Goal: Task Accomplishment & Management: Manage account settings

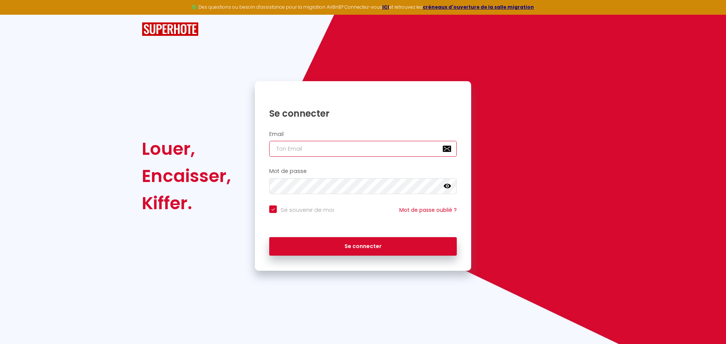
type input "[EMAIL_ADDRESS][DOMAIN_NAME]"
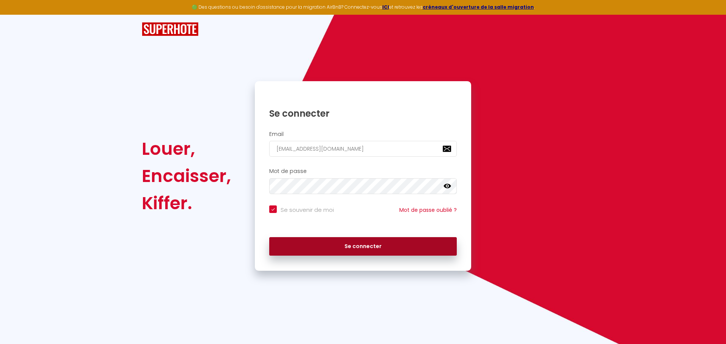
click at [364, 248] on button "Se connecter" at bounding box center [362, 246] width 187 height 19
checkbox input "true"
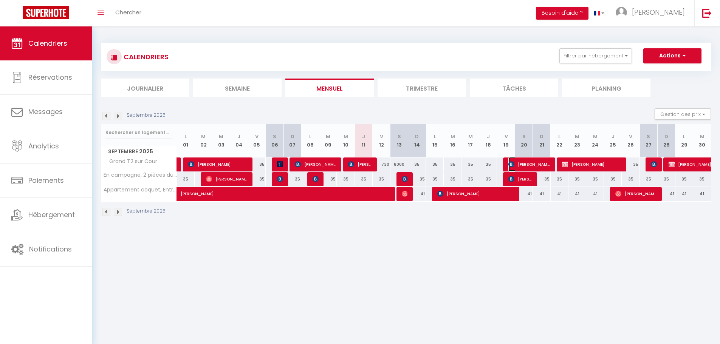
click at [522, 167] on span "[PERSON_NAME]" at bounding box center [529, 164] width 42 height 14
select select "OK"
select select "KO"
select select "1"
select select "0"
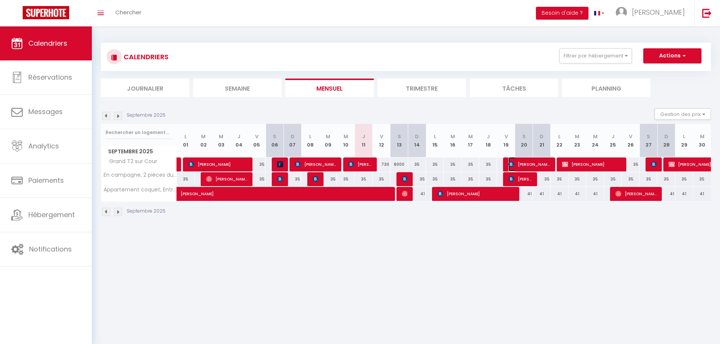
select select "1"
select select
select select "33148"
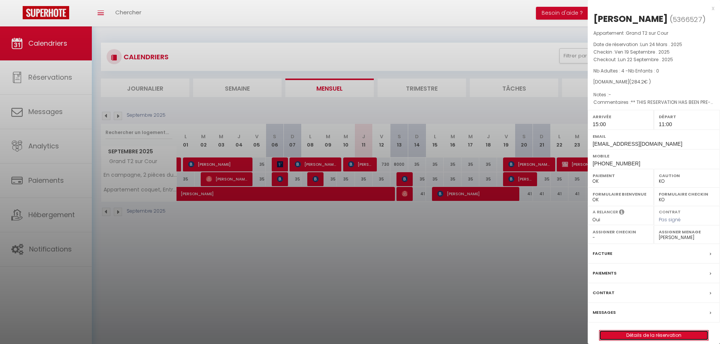
click at [637, 336] on link "Détails de la réservation" at bounding box center [653, 336] width 109 height 10
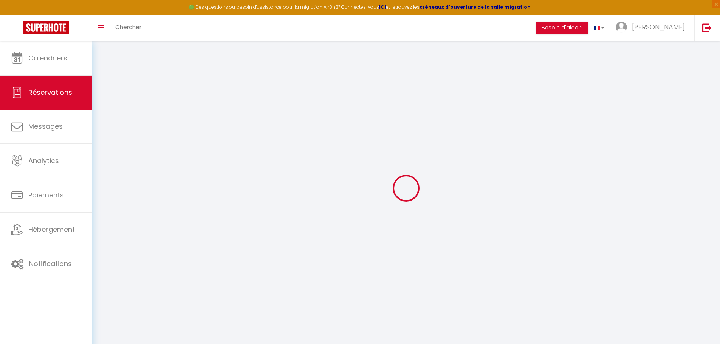
select select
checkbox input "false"
select select
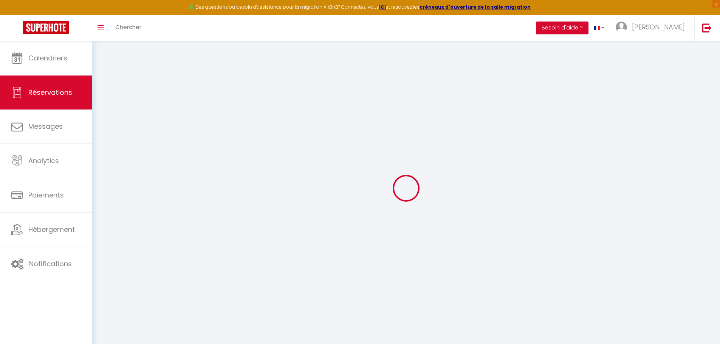
checkbox input "false"
select select
checkbox input "false"
type textarea "** THIS RESERVATION HAS BEEN PRE-PAID ** Reservation has a cancellation grace p…"
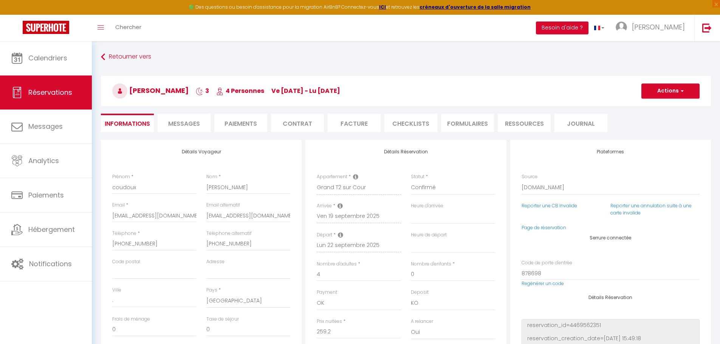
type input "5"
select select
checkbox input "false"
select select "15:00"
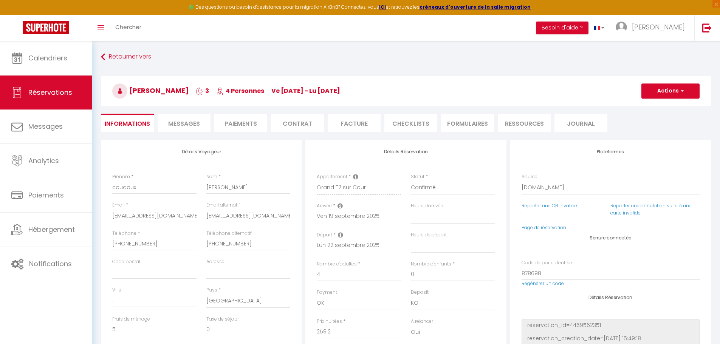
select select "11:00"
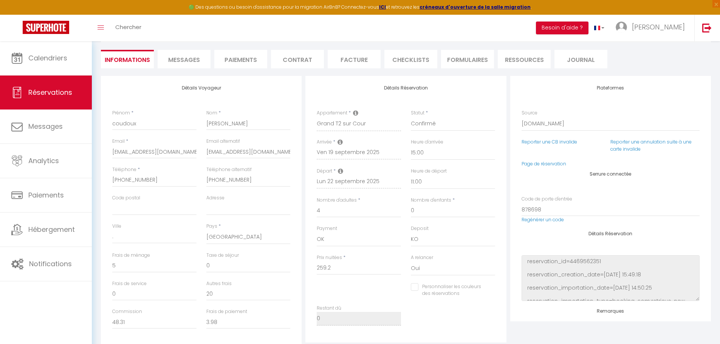
scroll to position [50, 0]
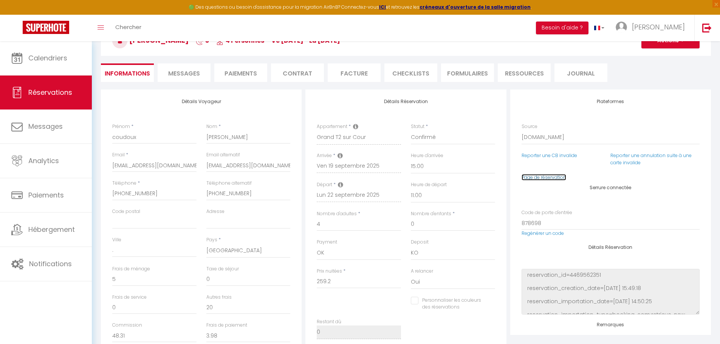
click at [551, 176] on link "Page de réservation" at bounding box center [544, 177] width 45 height 6
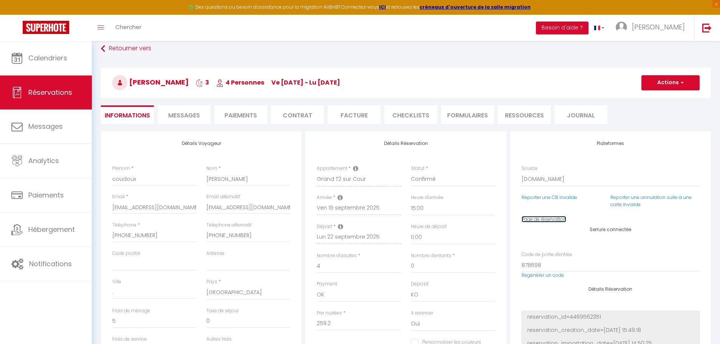
scroll to position [0, 0]
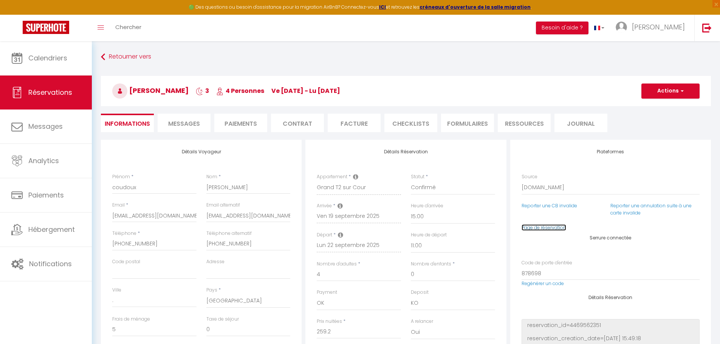
click at [545, 229] on link "Page de réservation" at bounding box center [544, 227] width 45 height 6
